Goal: Information Seeking & Learning: Learn about a topic

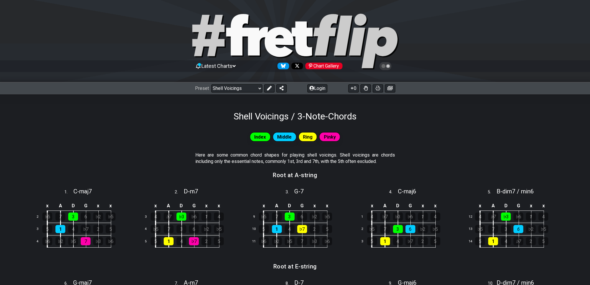
click at [262, 50] on icon at bounding box center [295, 42] width 209 height 58
select select "/welcome"
select select "C"
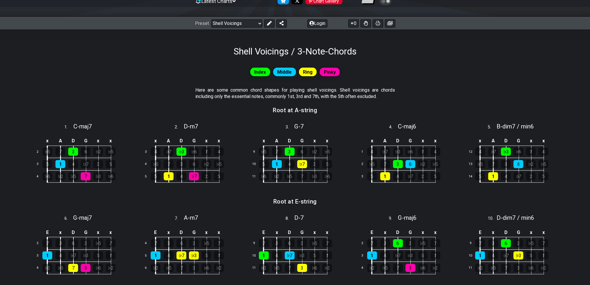
scroll to position [58, 0]
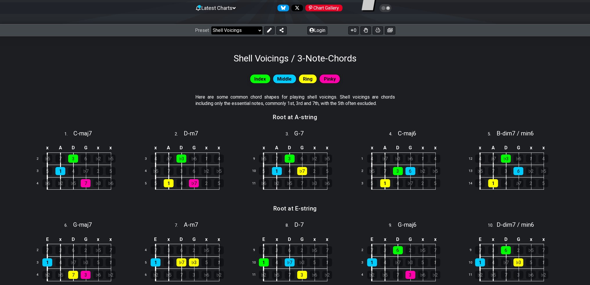
click at [236, 29] on select "Welcome to #fretflip! Initial Preset Custom Preset Minor Pentatonic Major Penta…" at bounding box center [236, 30] width 51 height 8
click at [211, 26] on select "Welcome to #fretflip! Initial Preset Custom Preset Minor Pentatonic Major Penta…" at bounding box center [236, 30] width 51 height 8
select select "/welcome"
select select "C"
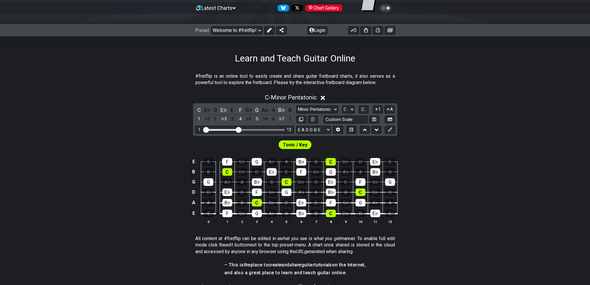
drag, startPoint x: 244, startPoint y: 83, endPoint x: 241, endPoint y: 70, distance: 13.3
click at [257, 70] on div "#fretflip is an online tool to easily create and share guitar fretboard charts,…" at bounding box center [295, 237] width 590 height 347
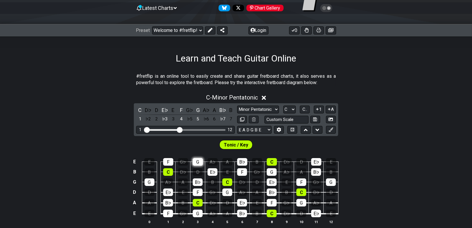
click at [197, 158] on div "G" at bounding box center [198, 162] width 10 height 8
click at [198, 161] on div "G" at bounding box center [198, 162] width 10 height 8
drag, startPoint x: 198, startPoint y: 161, endPoint x: 198, endPoint y: 133, distance: 27.9
click at [198, 161] on div "G" at bounding box center [198, 162] width 10 height 8
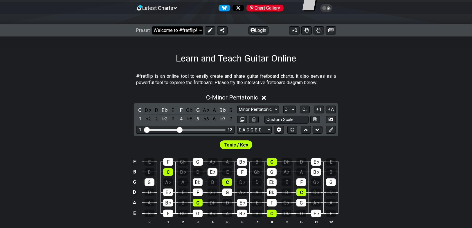
click at [185, 28] on select "Welcome to #fretflip! Initial Preset Custom Preset Minor Pentatonic Major Penta…" at bounding box center [177, 30] width 51 height 8
click at [152, 26] on select "Welcome to #fretflip! Initial Preset Custom Preset Minor Pentatonic Major Penta…" at bounding box center [177, 30] width 51 height 8
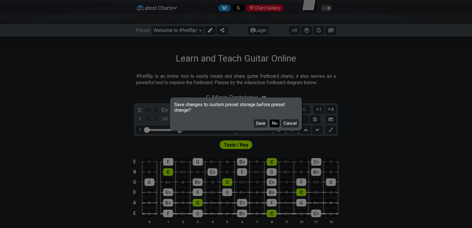
click at [274, 126] on button "No" at bounding box center [275, 124] width 10 height 8
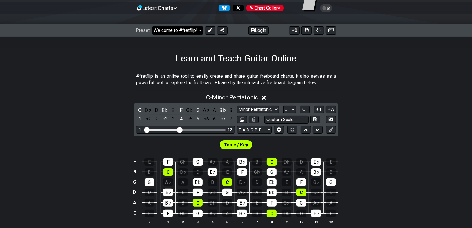
click at [176, 32] on select "Welcome to #fretflip! Initial Preset Custom Preset Minor Pentatonic Major Penta…" at bounding box center [177, 30] width 51 height 8
click at [152, 26] on select "Welcome to #fretflip! Initial Preset Custom Preset Minor Pentatonic Major Penta…" at bounding box center [177, 30] width 51 height 8
click at [172, 28] on select "Welcome to #fretflip! Initial Preset Custom Preset Minor Pentatonic Major Penta…" at bounding box center [177, 30] width 51 height 8
click at [152, 26] on select "Welcome to #fretflip! Initial Preset Custom Preset Minor Pentatonic Major Penta…" at bounding box center [177, 30] width 51 height 8
select select "/user-defined"
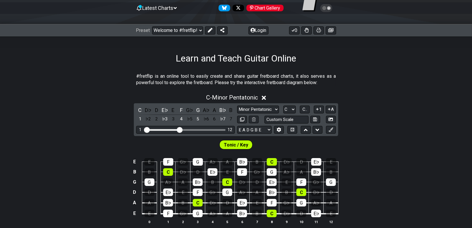
select select "A"
select select "Testing 1, 3 and 4"
select select "C"
select select "A"
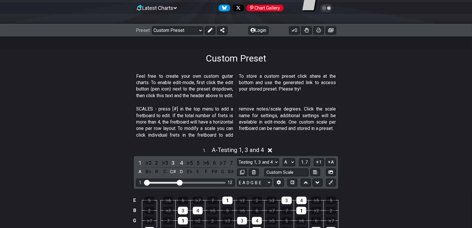
click at [178, 36] on div "Preset Welcome to #fretflip! Initial Preset Custom Preset Minor Pentatonic Majo…" at bounding box center [236, 30] width 472 height 13
click at [177, 33] on select "Welcome to #fretflip! Initial Preset Custom Preset Minor Pentatonic Major Penta…" at bounding box center [177, 30] width 51 height 8
click at [152, 26] on select "Welcome to #fretflip! Initial Preset Custom Preset Minor Pentatonic Major Penta…" at bounding box center [177, 30] width 51 height 8
select select "/minor-pentatonic"
select select "C"
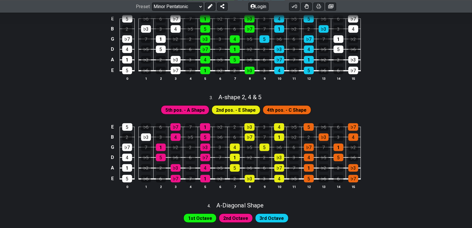
scroll to position [313, 0]
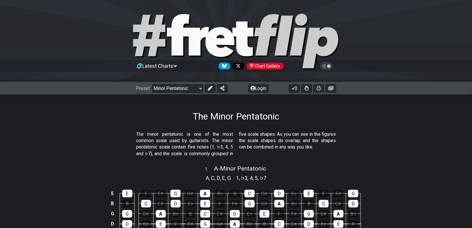
click at [175, 69] on div "Latest Charts Chart Gallery" at bounding box center [236, 66] width 200 height 9
click at [172, 67] on span "Latest Charts" at bounding box center [157, 66] width 31 height 6
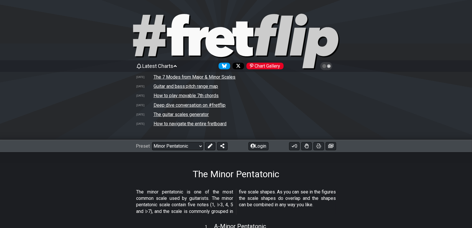
click at [171, 66] on span "Latest Charts" at bounding box center [157, 66] width 31 height 6
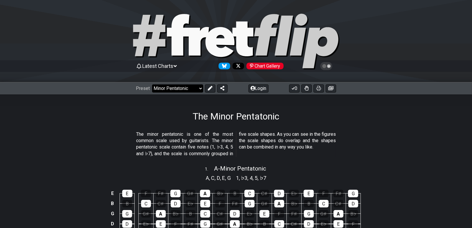
click at [172, 89] on select "Welcome to #fretflip! Initial Preset Custom Preset Minor Pentatonic Major Penta…" at bounding box center [177, 88] width 51 height 8
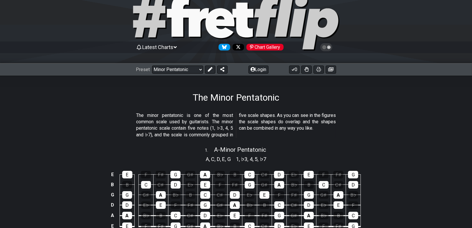
scroll to position [46, 0]
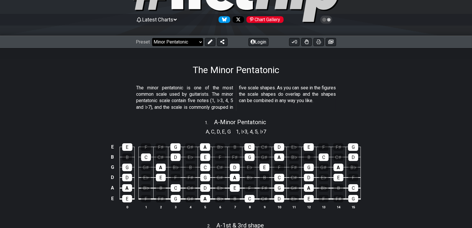
click at [178, 39] on select "Welcome to #fretflip! Initial Preset Custom Preset Minor Pentatonic Major Penta…" at bounding box center [177, 42] width 51 height 8
click at [152, 38] on select "Welcome to #fretflip! Initial Preset Custom Preset Minor Pentatonic Major Penta…" at bounding box center [177, 42] width 51 height 8
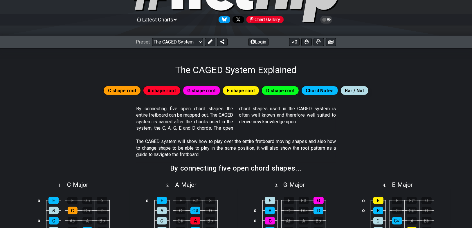
click at [176, 49] on div "The CAGED System Explained" at bounding box center [236, 61] width 472 height 27
click at [175, 45] on select "Welcome to #fretflip! Initial Preset Custom Preset Minor Pentatonic Major Penta…" at bounding box center [177, 42] width 51 height 8
click at [152, 38] on select "Welcome to #fretflip! Initial Preset Custom Preset Minor Pentatonic Major Penta…" at bounding box center [177, 42] width 51 height 8
select select "/minor-pentatonic"
select select "C"
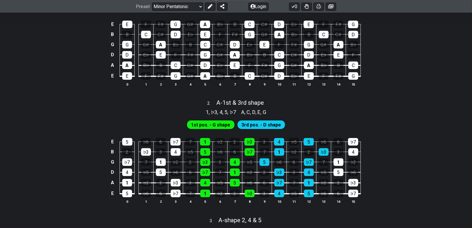
scroll to position [232, 0]
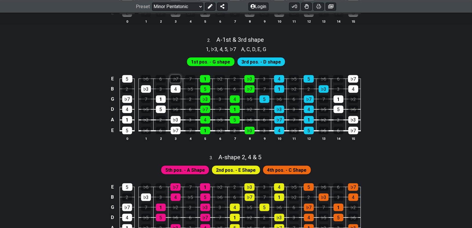
click at [177, 79] on div "♭7" at bounding box center [175, 79] width 10 height 8
click at [203, 79] on div "1" at bounding box center [205, 79] width 10 height 8
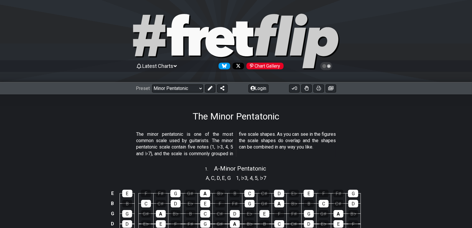
drag, startPoint x: 125, startPoint y: 127, endPoint x: 108, endPoint y: -11, distance: 139.2
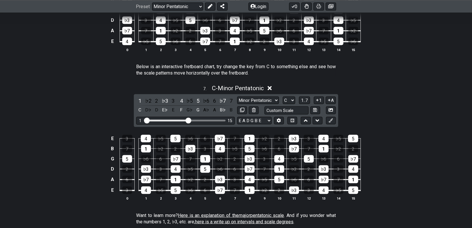
drag, startPoint x: 168, startPoint y: 221, endPoint x: 167, endPoint y: 189, distance: 31.6
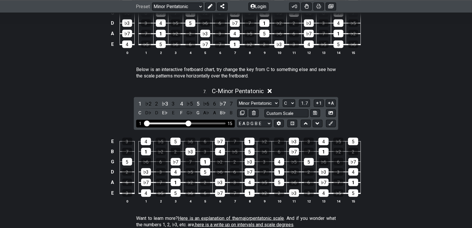
scroll to position [742, 0]
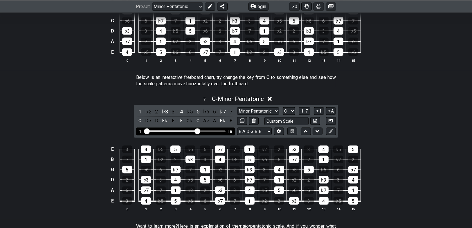
drag, startPoint x: 189, startPoint y: 128, endPoint x: 198, endPoint y: 129, distance: 9.4
click at [198, 131] on input "Visible fret range" at bounding box center [185, 131] width 82 height 0
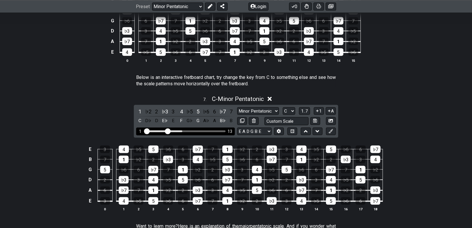
drag, startPoint x: 198, startPoint y: 129, endPoint x: 169, endPoint y: 131, distance: 29.9
click at [169, 131] on input "Visible fret range" at bounding box center [185, 131] width 82 height 0
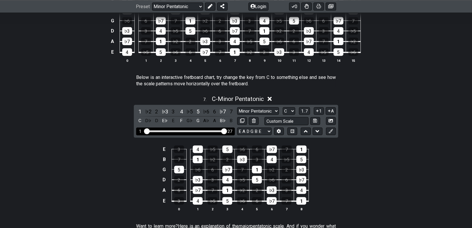
drag, startPoint x: 169, startPoint y: 131, endPoint x: 231, endPoint y: 124, distance: 62.5
click at [227, 131] on input "Visible fret range" at bounding box center [185, 131] width 82 height 0
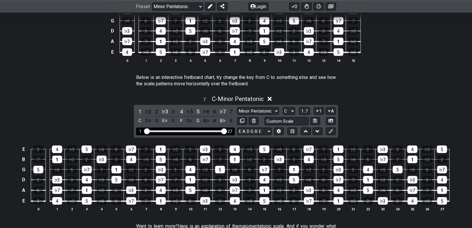
drag, startPoint x: 221, startPoint y: 129, endPoint x: 203, endPoint y: 130, distance: 18.6
click at [203, 130] on div "1 27" at bounding box center [185, 132] width 99 height 8
drag, startPoint x: 224, startPoint y: 128, endPoint x: 203, endPoint y: 131, distance: 21.7
click at [203, 131] on input "Visible fret range" at bounding box center [185, 131] width 82 height 0
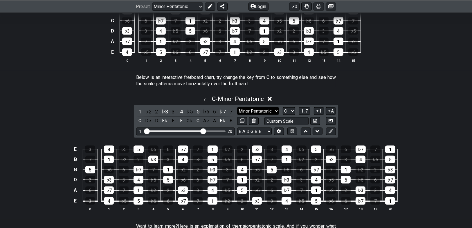
click at [250, 107] on select "Minor Pentatonic New Scale Minor Pentatonic Major Pentatonic Minor Blues Major …" at bounding box center [258, 111] width 42 height 8
click at [250, 108] on select "Minor Pentatonic New Scale Minor Pentatonic Major Pentatonic Minor Blues Major …" at bounding box center [258, 111] width 42 height 8
click at [147, 110] on div "♭2" at bounding box center [148, 112] width 8 height 8
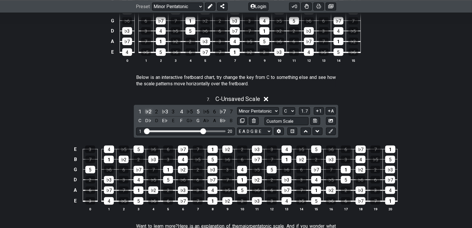
click at [147, 110] on div "♭2" at bounding box center [148, 112] width 8 height 8
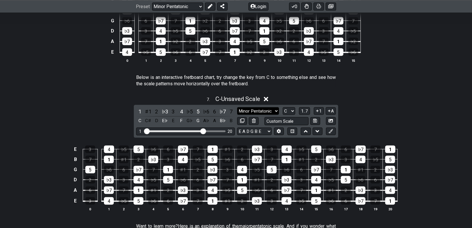
click at [262, 107] on select "Minor Pentatonic New Scale Minor Pentatonic Major Pentatonic Minor Blues Major …" at bounding box center [258, 111] width 42 height 8
select select "Superlocrian / Altered"
click at [237, 107] on select "Minor Pentatonic New Scale Minor Pentatonic Major Pentatonic Minor Blues Major …" at bounding box center [258, 111] width 42 height 8
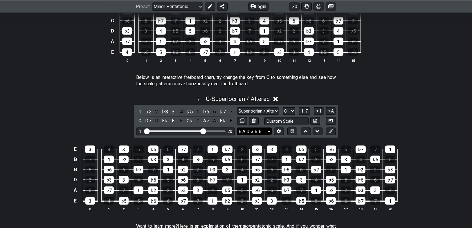
click at [254, 128] on select "E A D G B E E A D G B E E A D G B E B E A D F♯ B A D G C E A D A D G B E E♭ A♭ …" at bounding box center [254, 132] width 35 height 8
click at [281, 118] on input "text" at bounding box center [286, 121] width 44 height 8
type input "Custom Scale"
click at [263, 107] on select "Minor Pentatonic New Scale Minor Pentatonic Major Pentatonic Minor Blues Major …" at bounding box center [258, 111] width 42 height 8
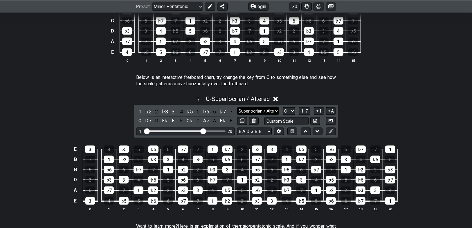
drag, startPoint x: 263, startPoint y: 107, endPoint x: 252, endPoint y: 115, distance: 13.7
click at [263, 107] on select "Minor Pentatonic New Scale Minor Pentatonic Major Pentatonic Minor Blues Major …" at bounding box center [258, 111] width 42 height 8
click at [291, 108] on select "A♭ A A♯ B♭ B C C♯ D♭ D D♯ E♭ E F F♯ G♭ G G♯" at bounding box center [289, 111] width 12 height 8
select select "E"
click at [283, 107] on select "A♭ A A♯ B♭ B C C♯ D♭ D D♯ E♭ E F F♯ G♭ G G♯" at bounding box center [289, 111] width 12 height 8
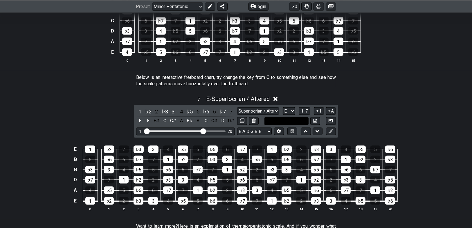
click at [279, 118] on input "text" at bounding box center [286, 121] width 44 height 8
type input "Custom Scale"
click at [361, 109] on div "7 . E - Superlocrian / Altered 1 ♭2 2 ♭3 3 4 ♭5 5 ♭6 6 ♭7 7 E F F♯ G G♯ A B♭ B …" at bounding box center [236, 156] width 472 height 128
click at [292, 107] on select "A♭ A A♯ B♭ B C C♯ D♭ D D♯ E♭ E F F♯ G♭ G G♯" at bounding box center [289, 111] width 12 height 8
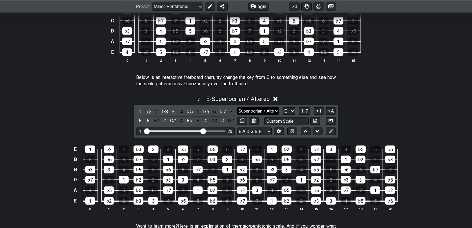
click at [248, 109] on select "Minor Pentatonic New Scale Minor Pentatonic Major Pentatonic Minor Blues Major …" at bounding box center [258, 111] width 42 height 8
click at [237, 107] on select "Minor Pentatonic New Scale Minor Pentatonic Major Pentatonic Minor Blues Major …" at bounding box center [258, 111] width 42 height 8
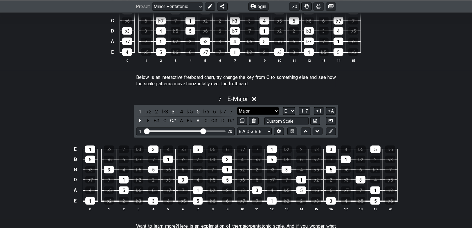
click at [252, 112] on div "Minor Pentatonic New Scale Minor Pentatonic Major Pentatonic Minor Blues Major …" at bounding box center [286, 116] width 99 height 18
click at [252, 111] on select "Minor Pentatonic New Scale Minor Pentatonic Major Pentatonic Minor Blues Major …" at bounding box center [258, 111] width 42 height 8
select select "Major / [PERSON_NAME]"
click at [237, 107] on select "Minor Pentatonic New Scale Minor Pentatonic Major Pentatonic Minor Blues Major …" at bounding box center [258, 111] width 42 height 8
